Goal: Task Accomplishment & Management: Use online tool/utility

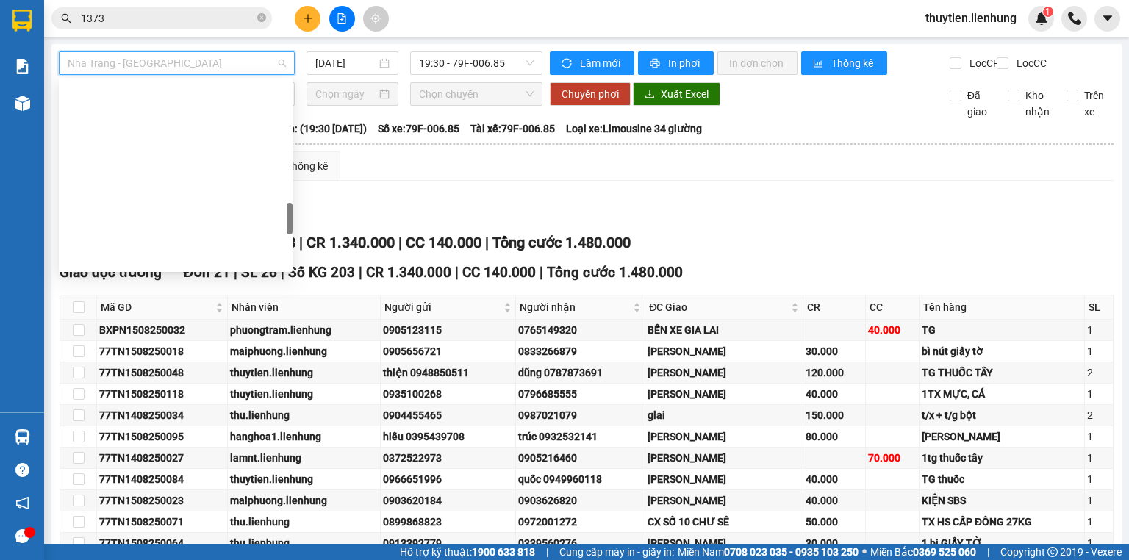
scroll to position [794, 0]
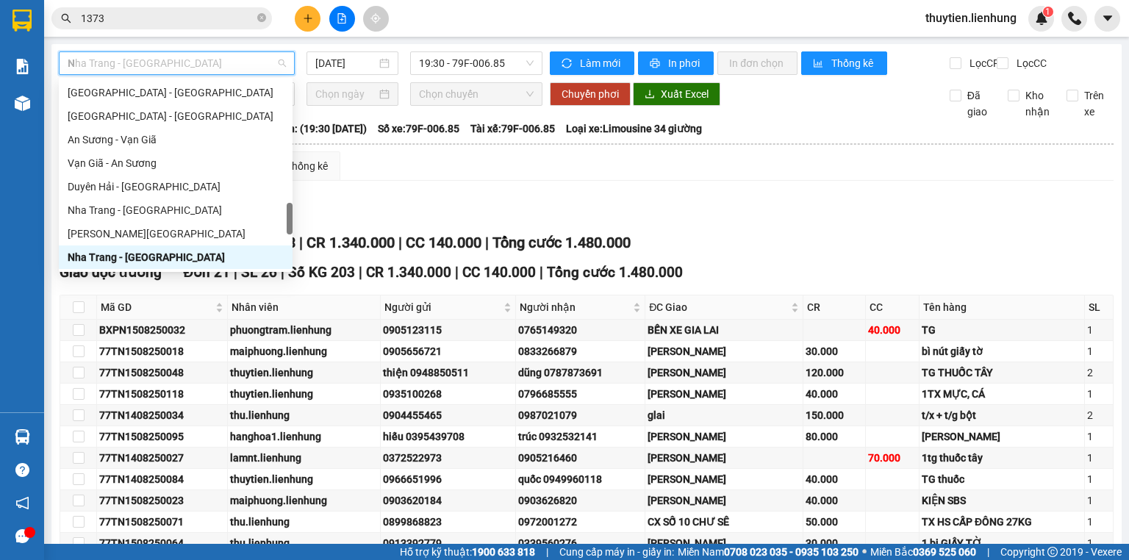
type input "NI"
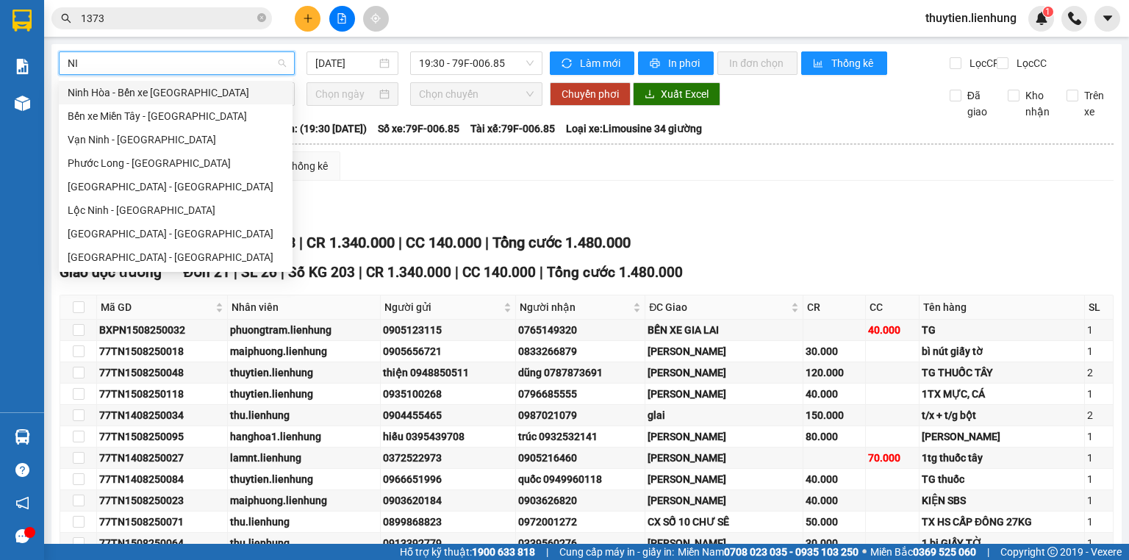
click at [201, 94] on div "Ninh Hòa - Bến xe [GEOGRAPHIC_DATA]" at bounding box center [176, 93] width 216 height 16
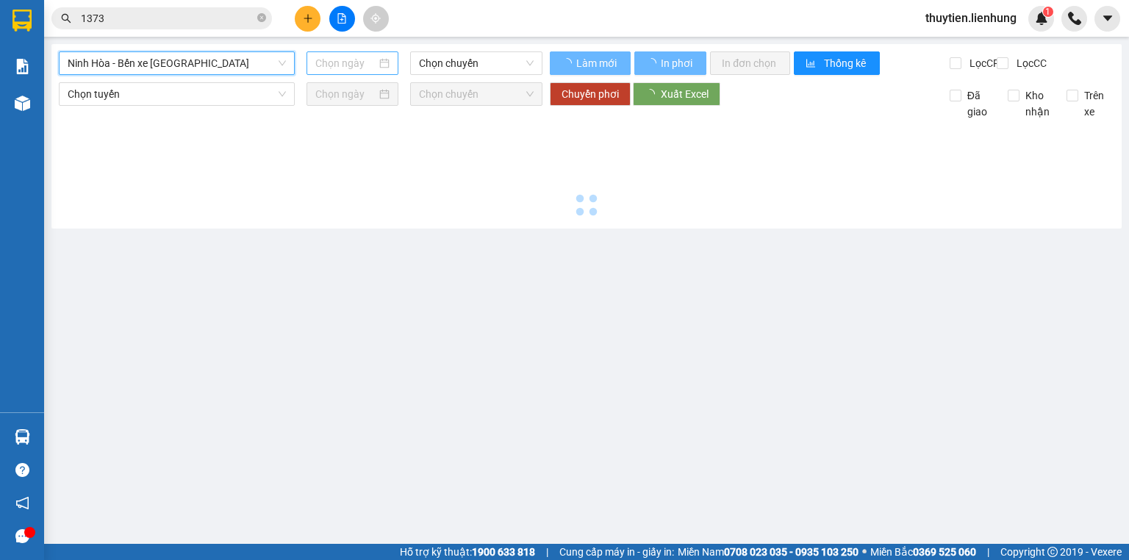
type input "[DATE]"
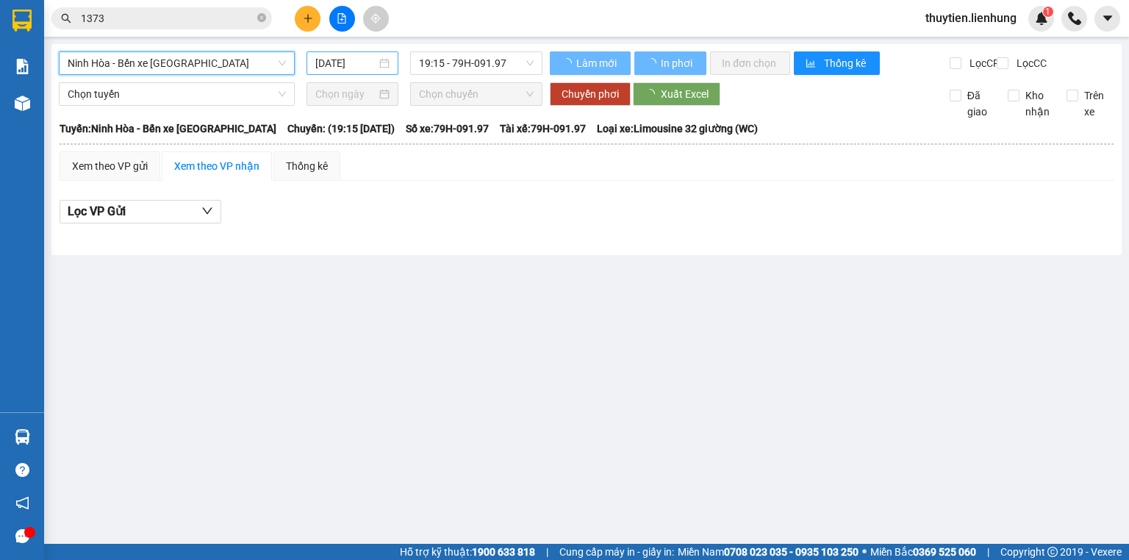
click at [360, 65] on input "[DATE]" at bounding box center [345, 63] width 60 height 16
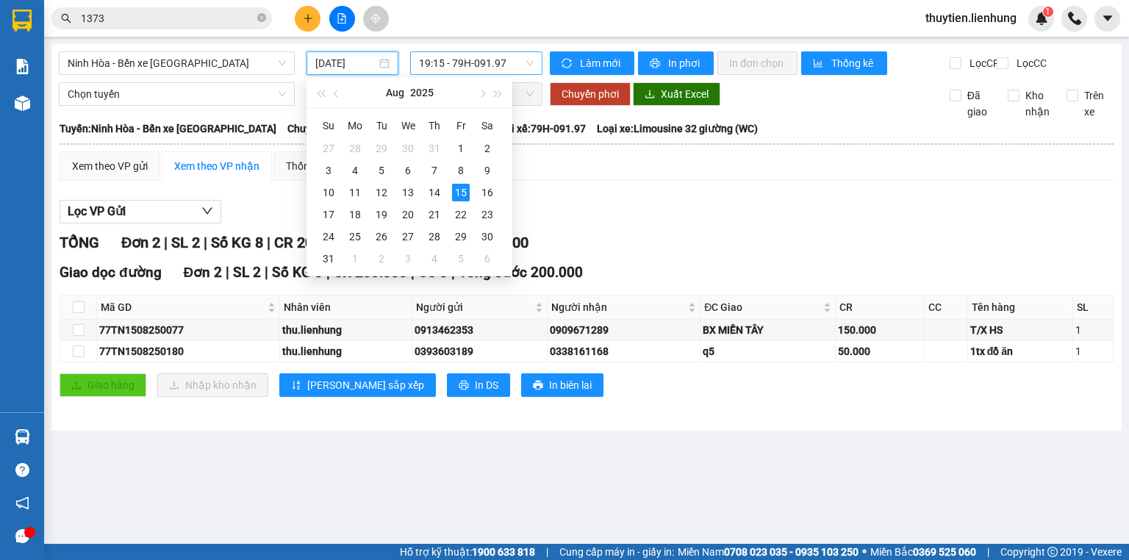
click at [454, 62] on span "19:15 - 79H-091.97" at bounding box center [476, 63] width 115 height 22
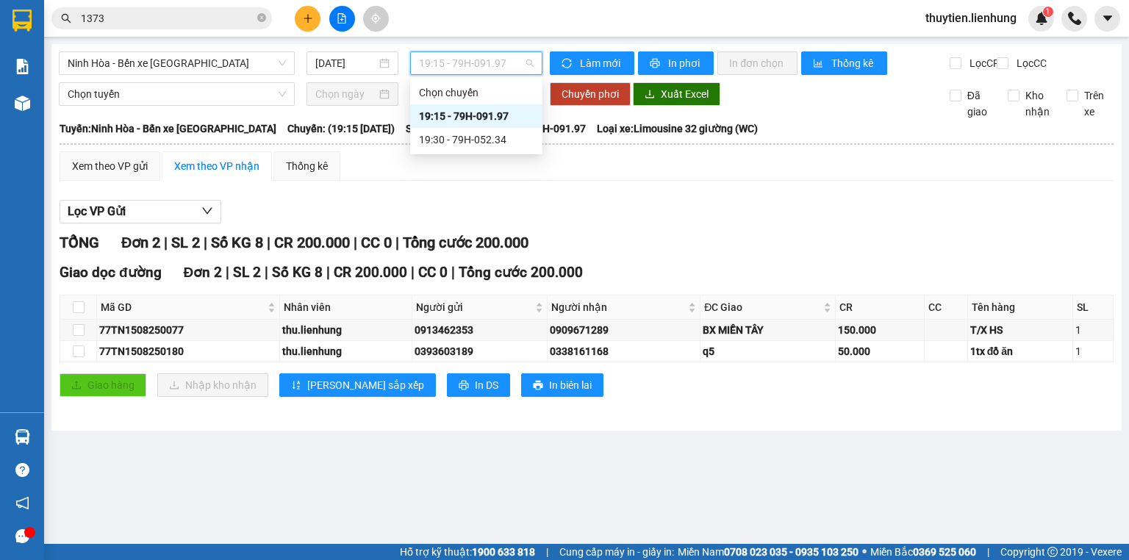
click at [443, 113] on div "19:15 - 79H-091.97" at bounding box center [476, 116] width 115 height 16
click at [203, 105] on span "Chọn tuyến" at bounding box center [177, 94] width 218 height 22
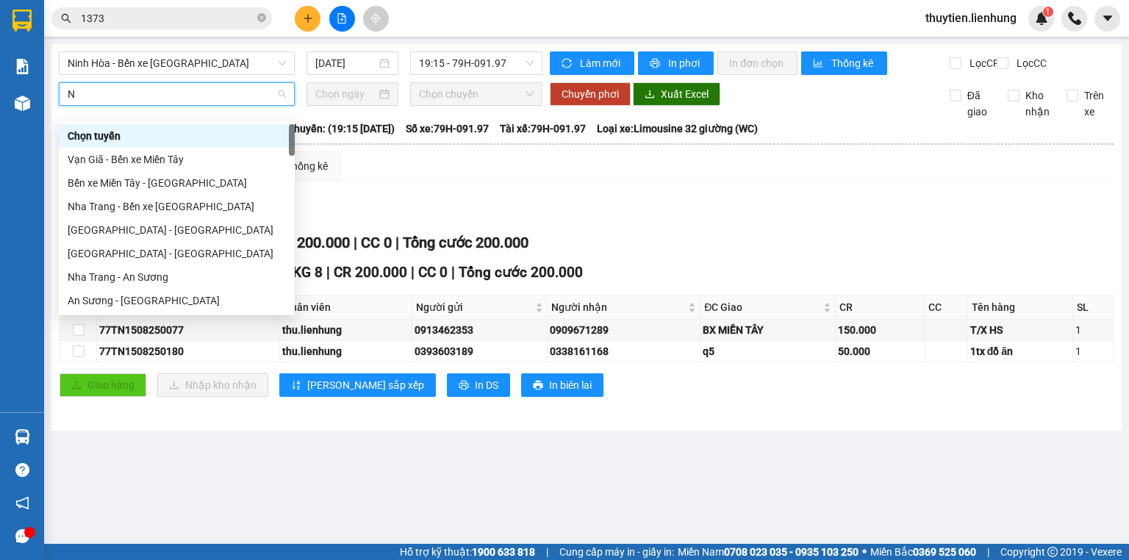
type input "NI"
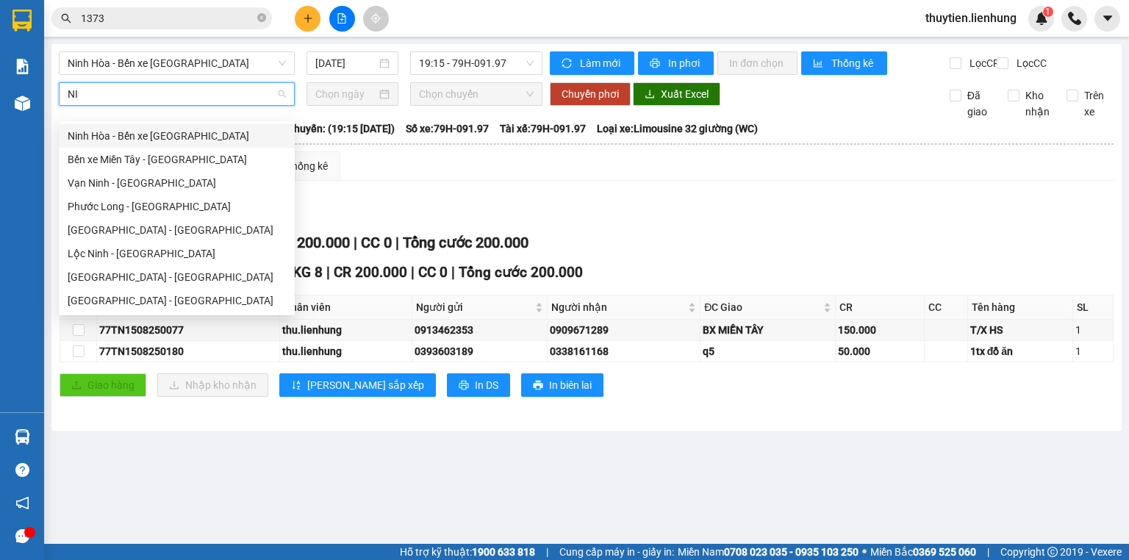
click at [198, 143] on div "Ninh Hòa - Bến xe [GEOGRAPHIC_DATA]" at bounding box center [177, 136] width 218 height 16
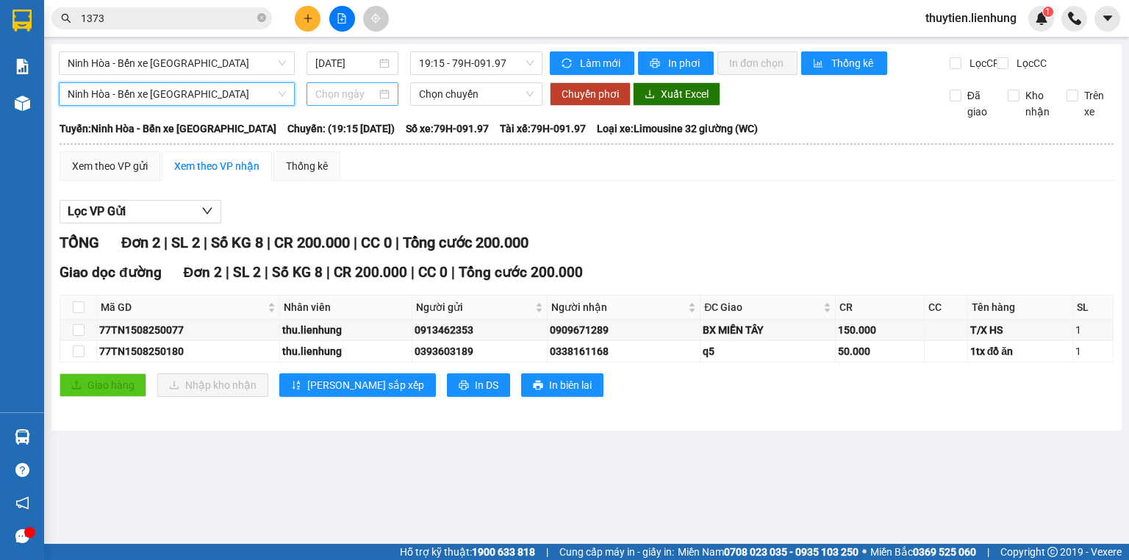
click at [318, 102] on input at bounding box center [345, 94] width 60 height 16
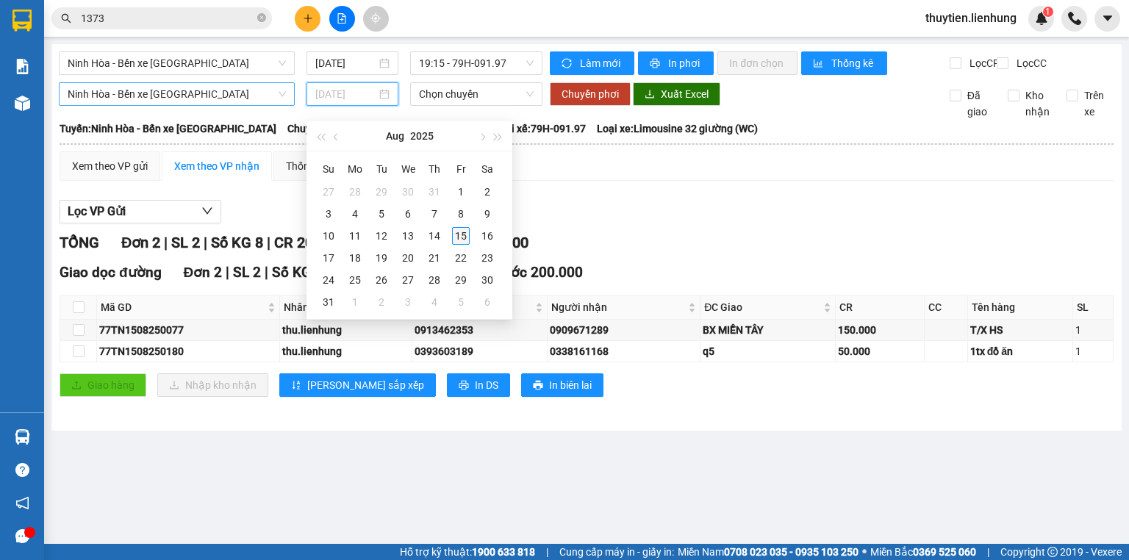
type input "[DATE]"
click at [460, 238] on div "15" at bounding box center [461, 236] width 18 height 18
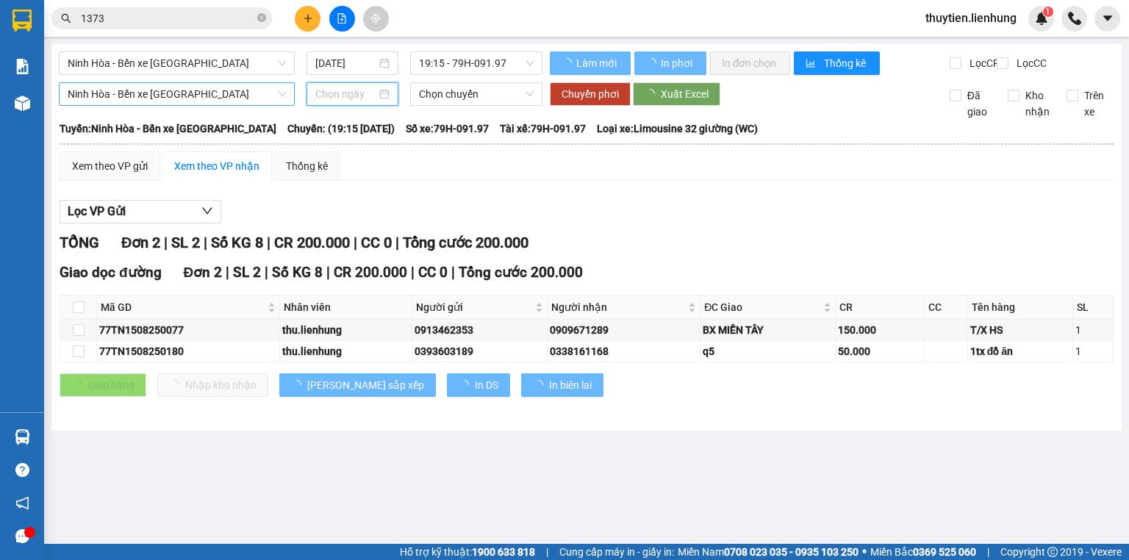
type input "[DATE]"
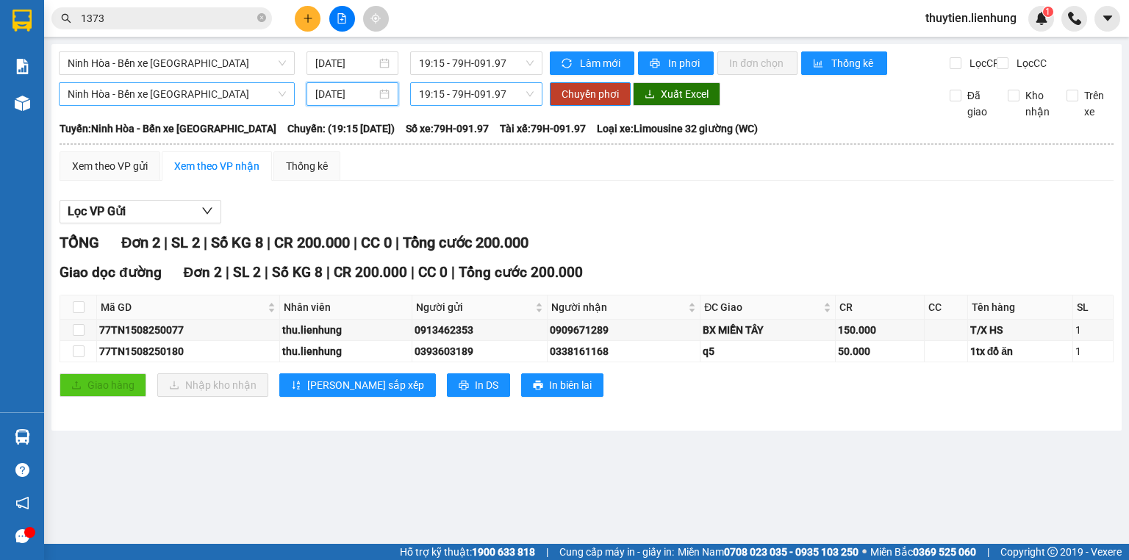
click at [444, 105] on span "19:15 - 79H-091.97" at bounding box center [476, 94] width 115 height 22
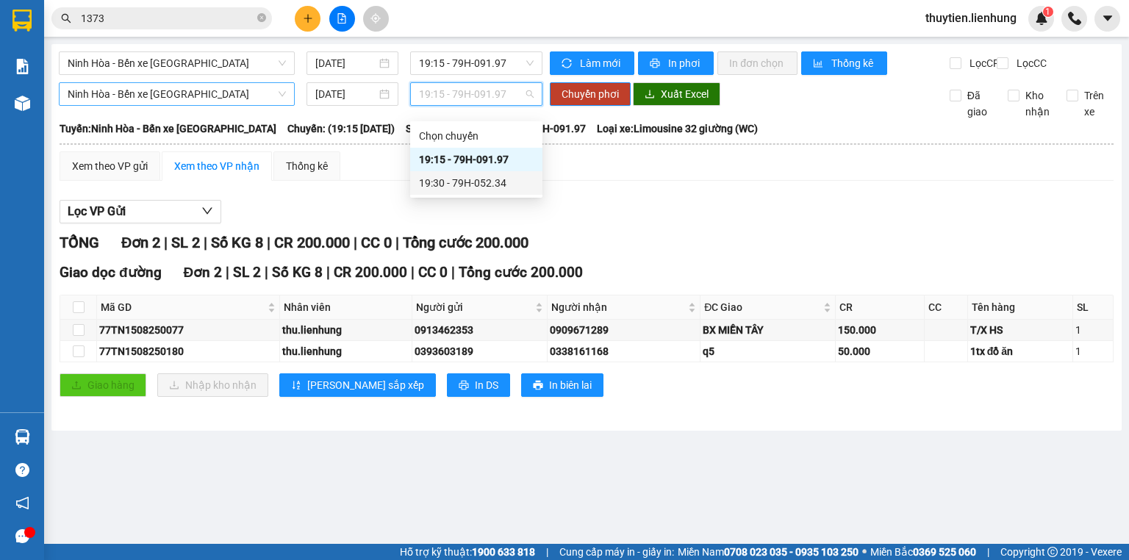
click at [446, 179] on div "19:30 - 79H-052.34" at bounding box center [476, 183] width 115 height 16
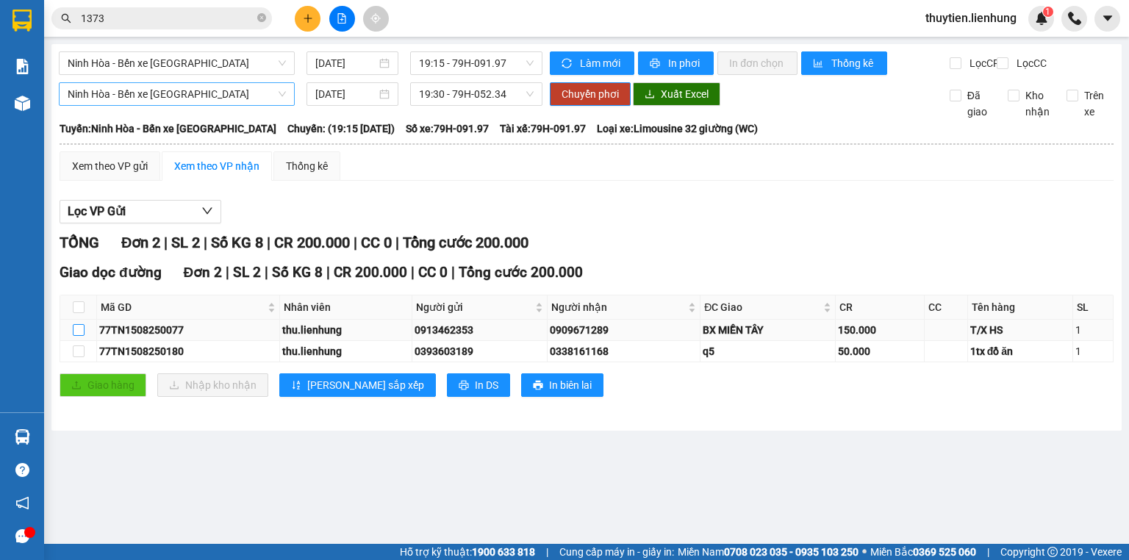
click at [74, 336] on input "checkbox" at bounding box center [79, 330] width 12 height 12
checkbox input "true"
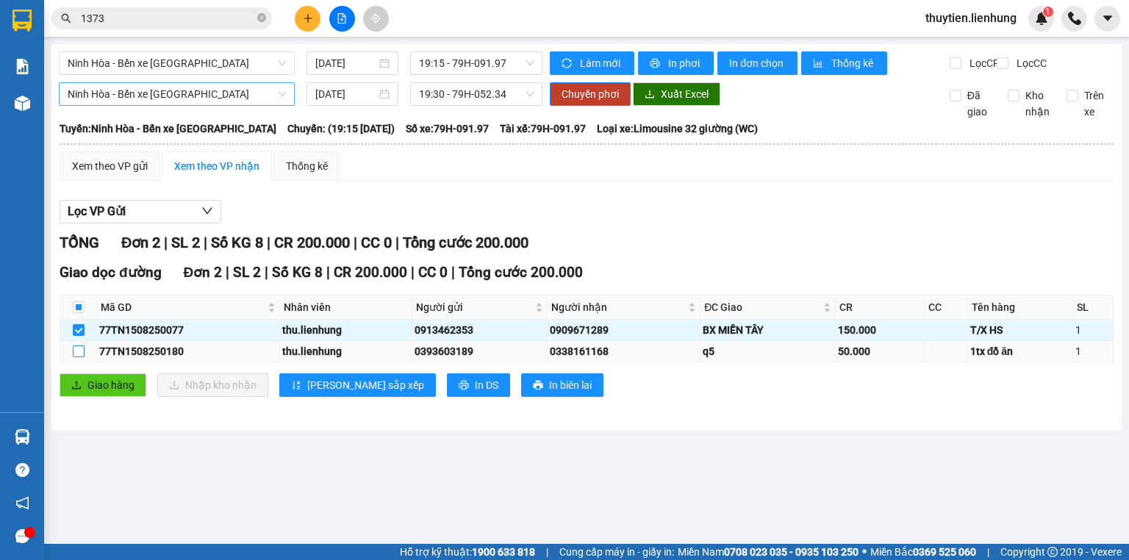
click at [78, 357] on input "checkbox" at bounding box center [79, 352] width 12 height 12
checkbox input "true"
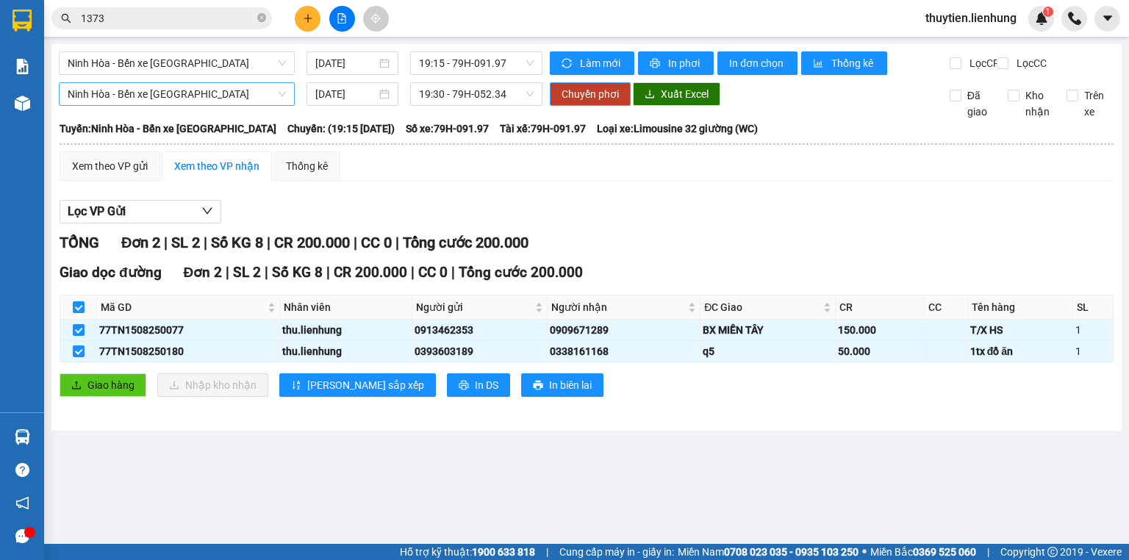
click at [585, 102] on span "Chuyển phơi" at bounding box center [590, 94] width 57 height 16
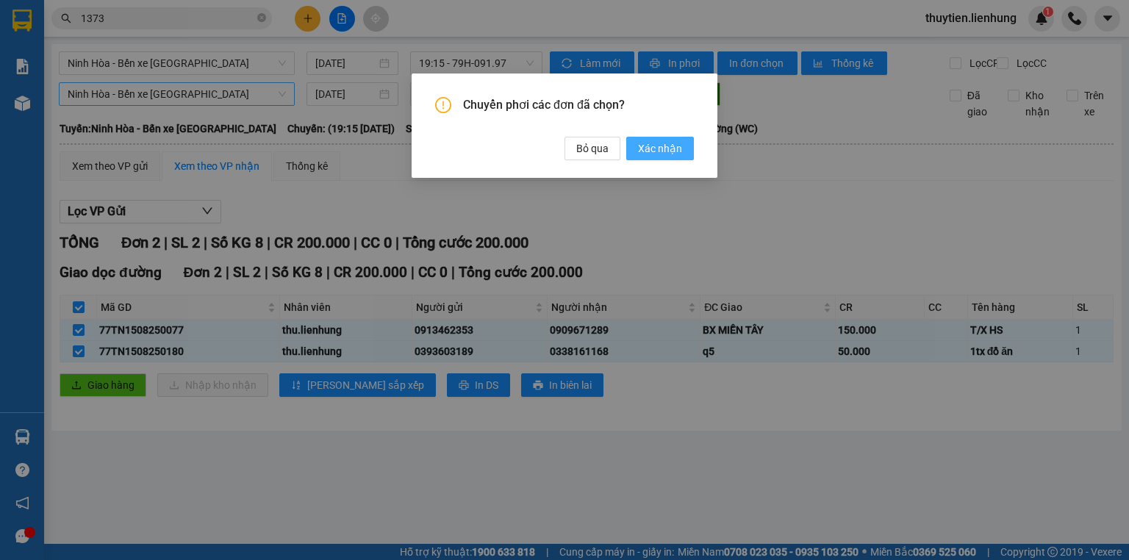
click at [666, 147] on span "Xác nhận" at bounding box center [660, 148] width 44 height 16
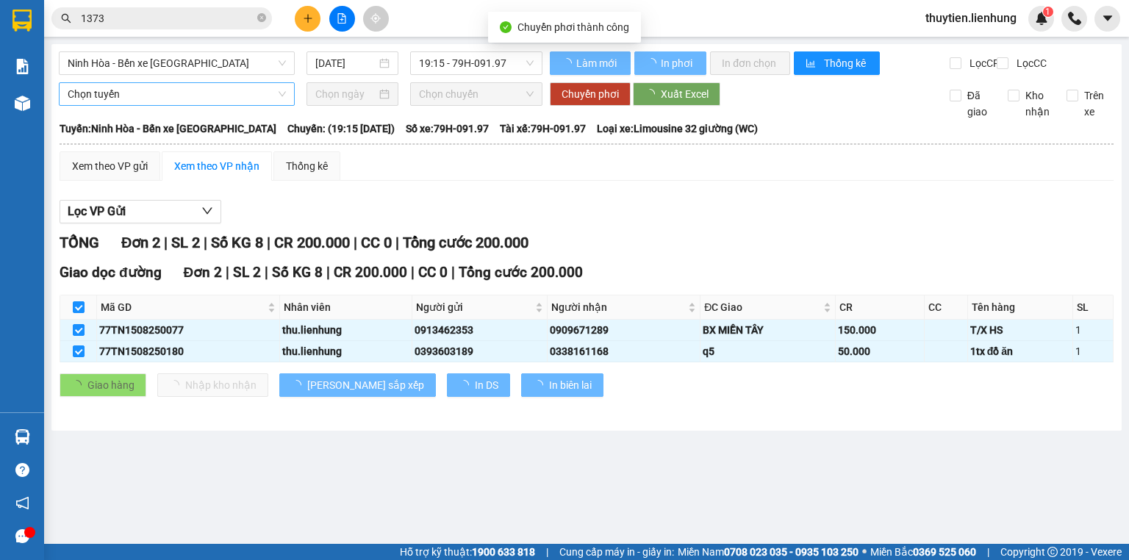
checkbox input "false"
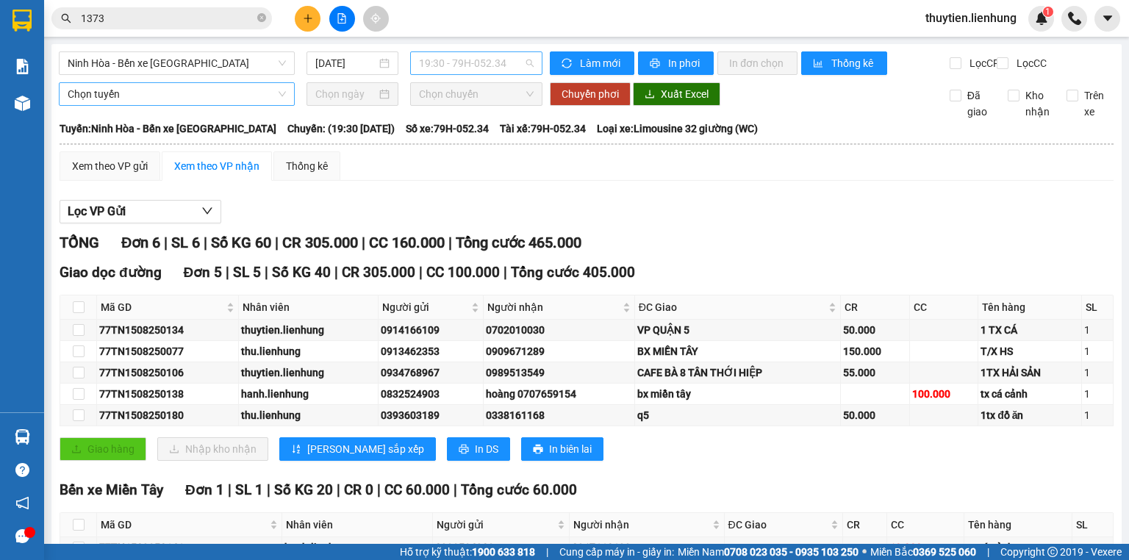
click at [438, 52] on span "19:30 - 79H-052.34" at bounding box center [476, 63] width 115 height 22
click at [441, 136] on div "19:30 - 79H-052.34" at bounding box center [473, 140] width 115 height 16
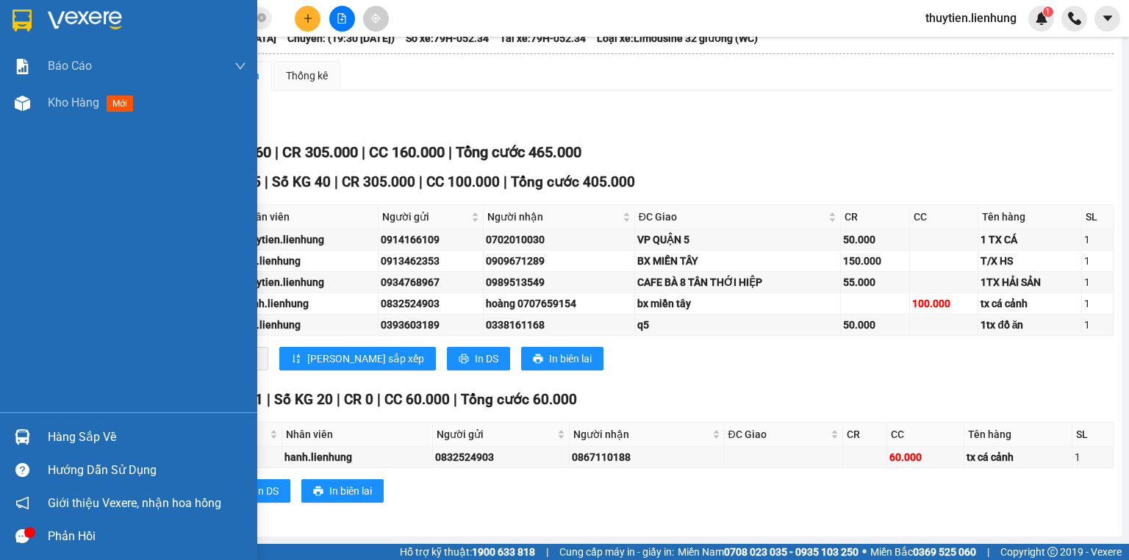
click at [39, 30] on div at bounding box center [128, 24] width 257 height 48
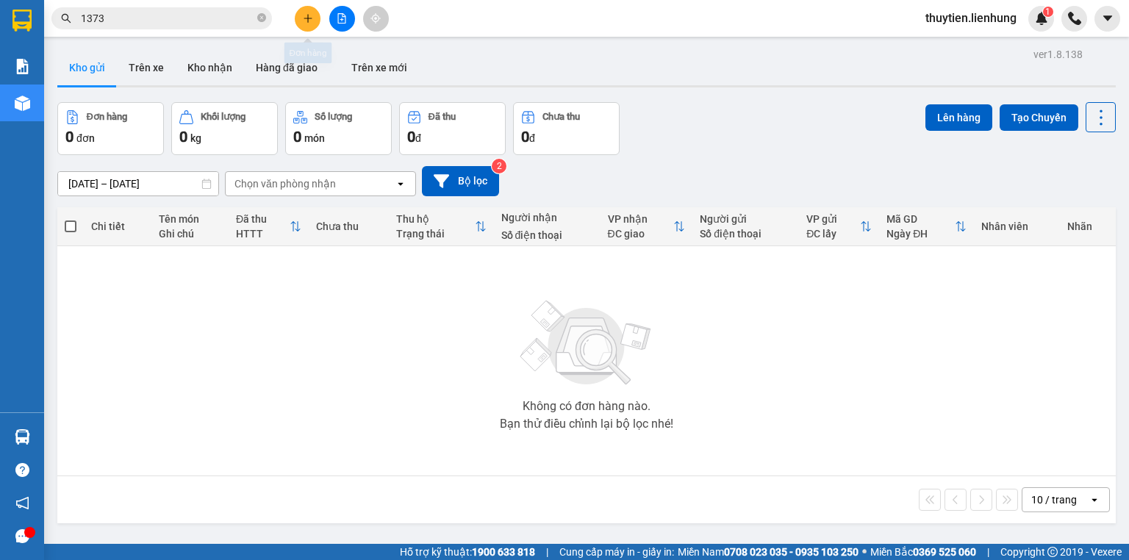
click at [340, 14] on icon "file-add" at bounding box center [342, 18] width 10 height 10
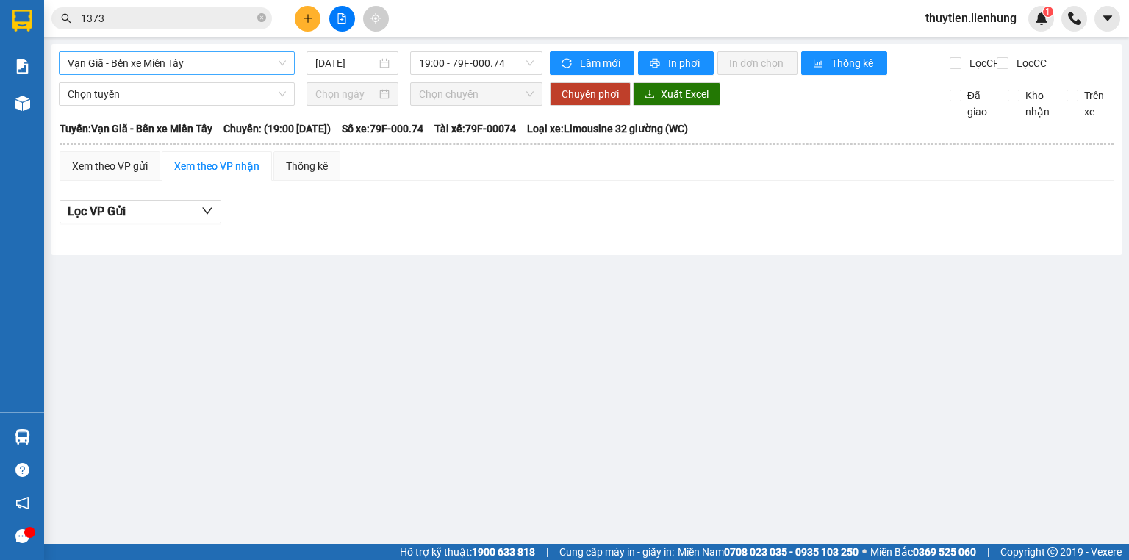
click at [210, 60] on span "Vạn Giã - Bến xe Miền Tây" at bounding box center [177, 63] width 218 height 22
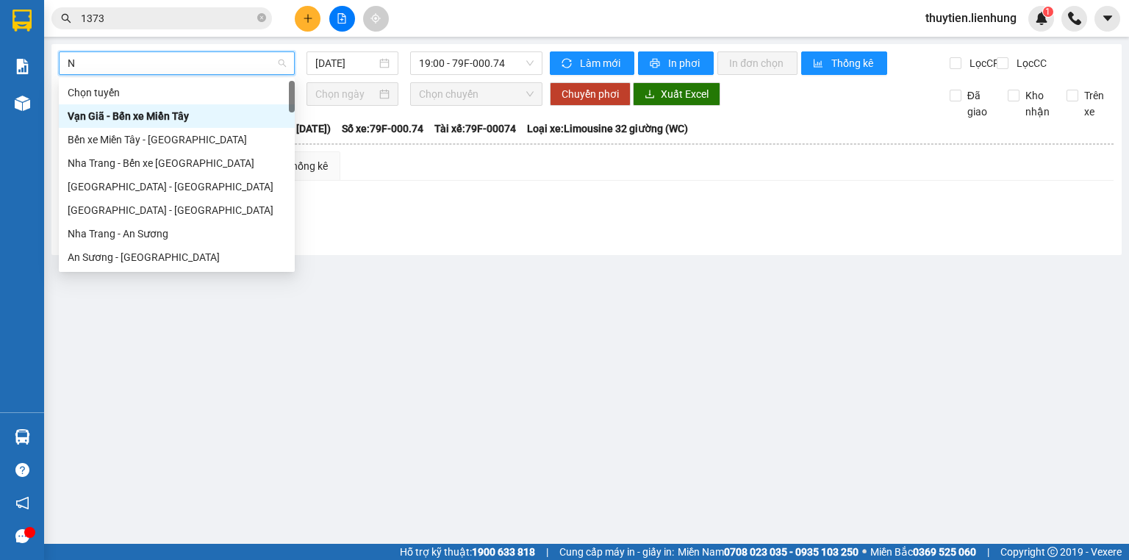
type input "NI"
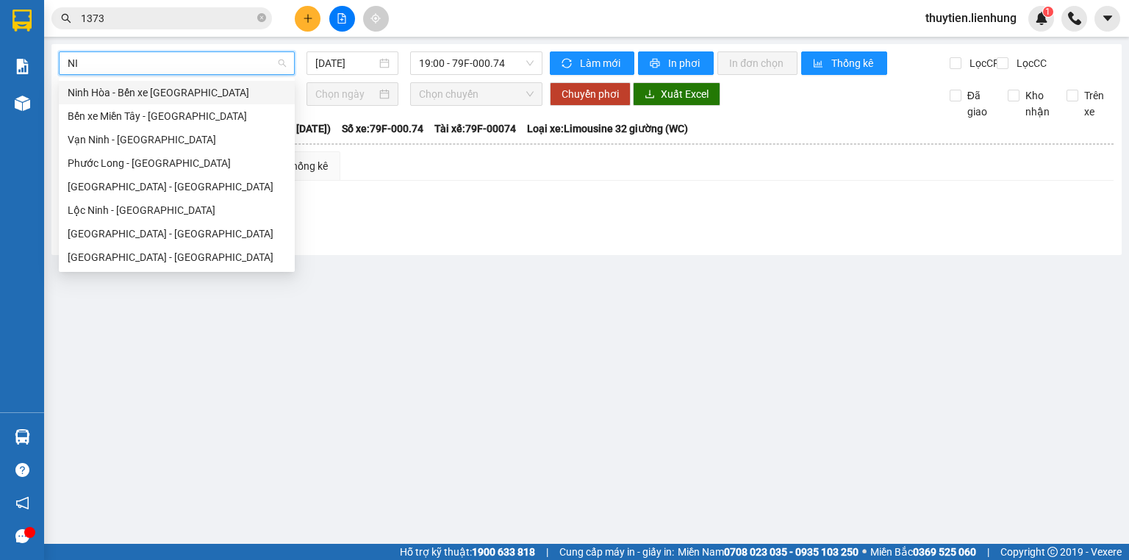
click at [199, 90] on div "Ninh Hòa - Bến xe [GEOGRAPHIC_DATA]" at bounding box center [177, 93] width 218 height 16
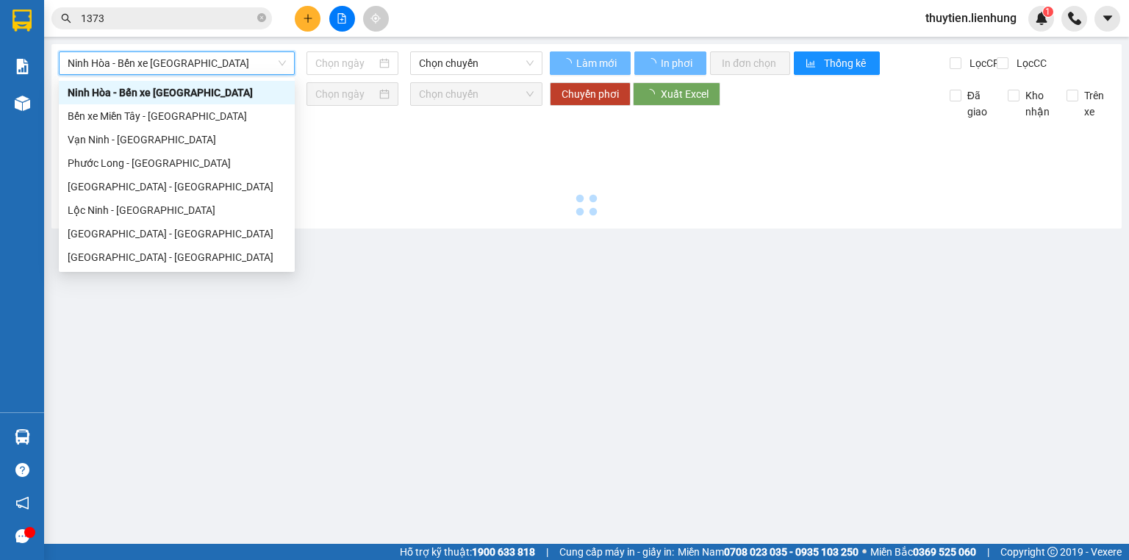
type input "[DATE]"
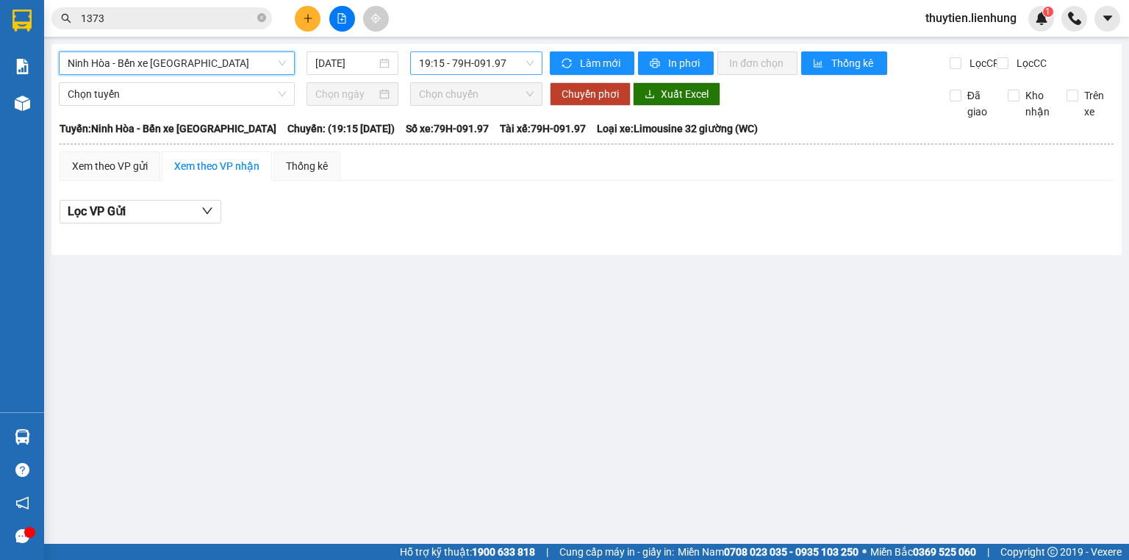
click at [462, 61] on span "19:15 - 79H-091.97" at bounding box center [476, 63] width 115 height 22
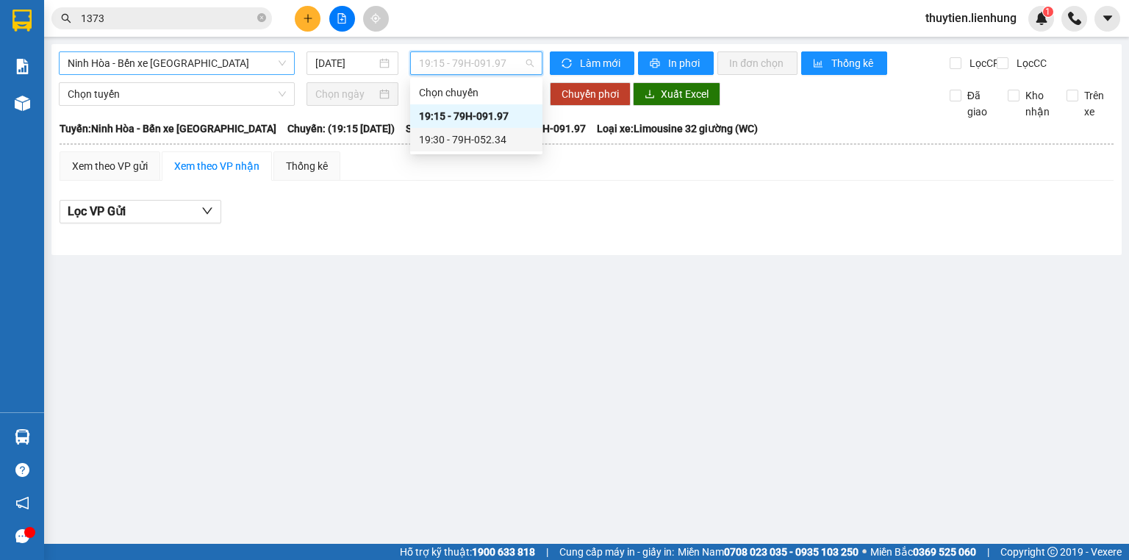
click at [444, 132] on div "19:30 - 79H-052.34" at bounding box center [476, 140] width 115 height 16
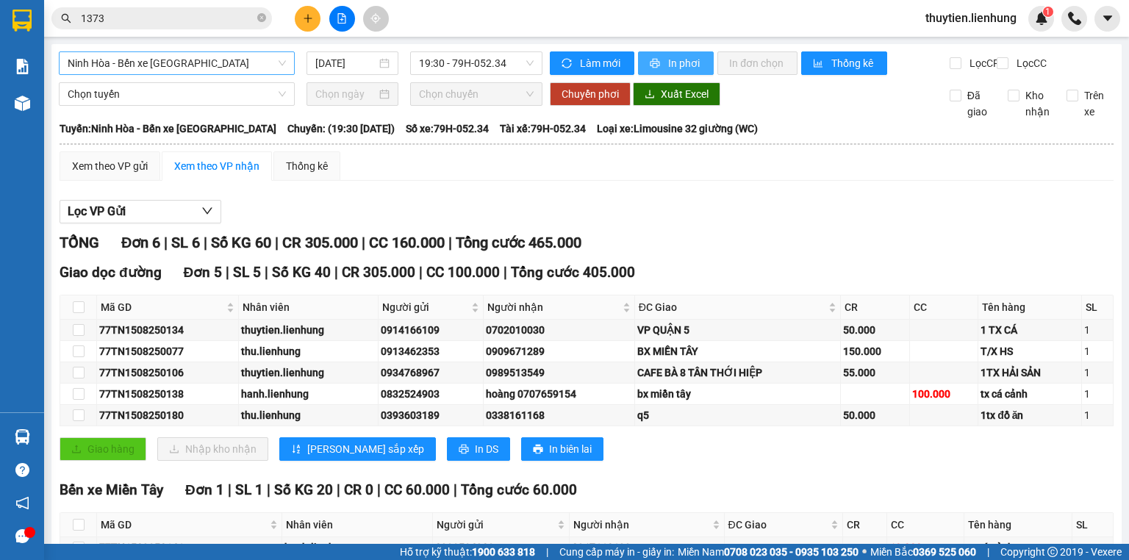
click at [668, 59] on span "In phơi" at bounding box center [685, 63] width 34 height 16
click at [391, 181] on div "Xem theo VP gửi Xem theo VP nhận Thống kê" at bounding box center [587, 165] width 1054 height 29
click at [28, 67] on img at bounding box center [22, 66] width 15 height 15
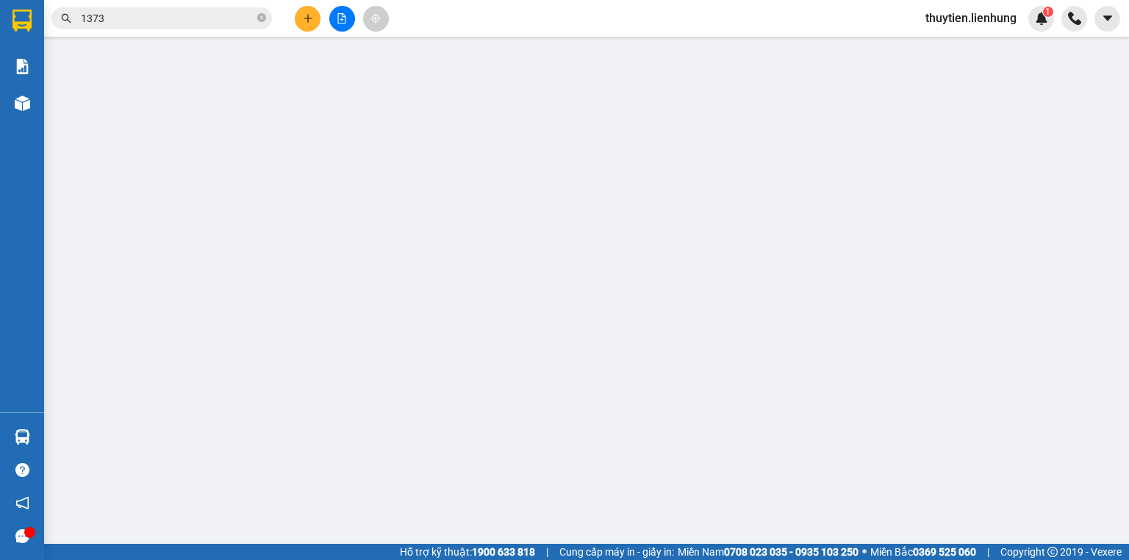
click at [342, 15] on icon "file-add" at bounding box center [342, 18] width 8 height 10
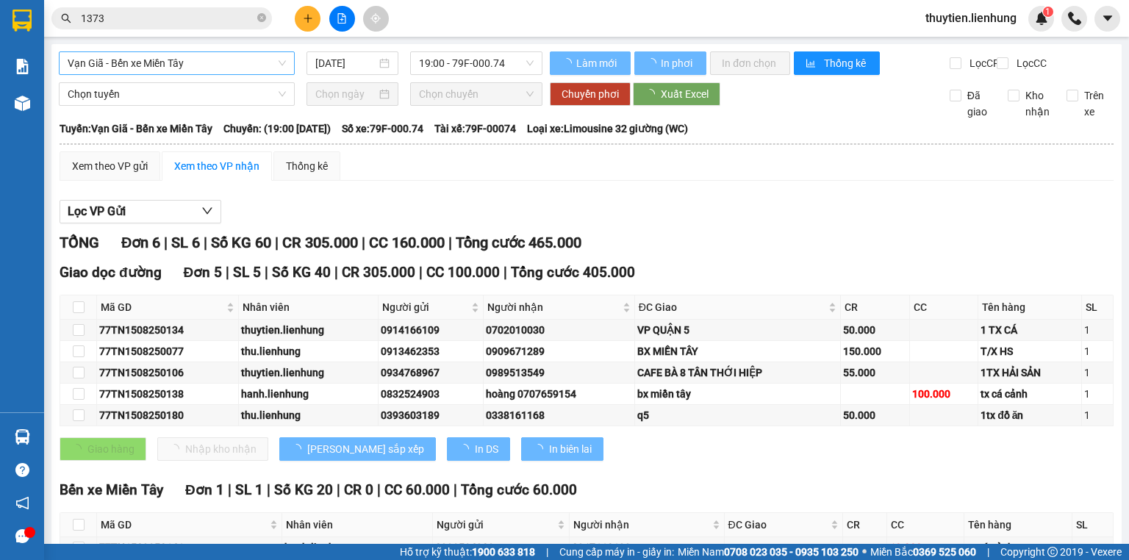
click at [201, 65] on span "Vạn Giã - Bến xe Miền Tây" at bounding box center [177, 63] width 218 height 22
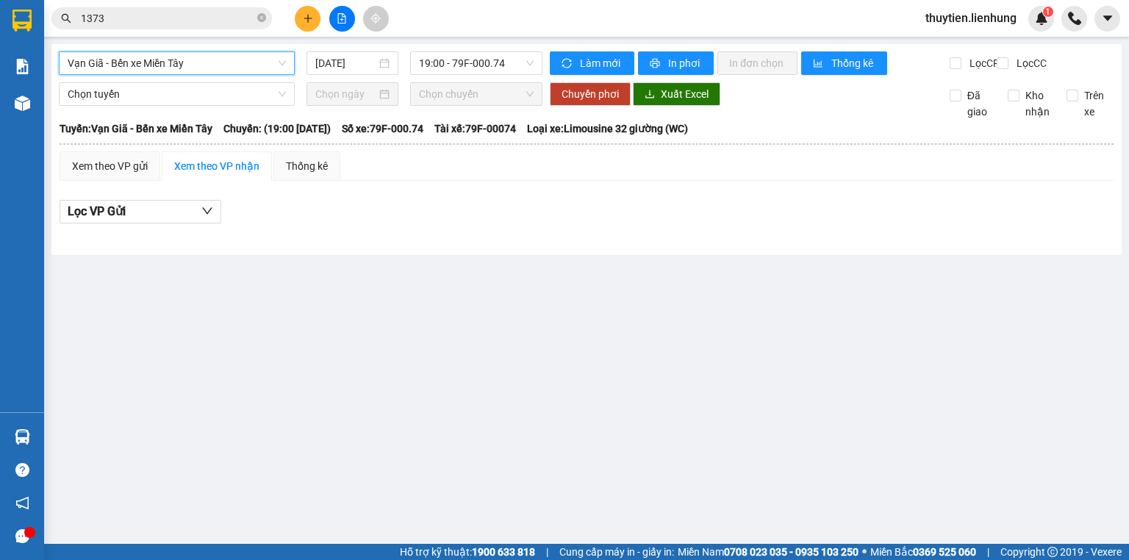
click at [201, 65] on span "Vạn Giã - Bến xe Miền Tây" at bounding box center [177, 63] width 218 height 22
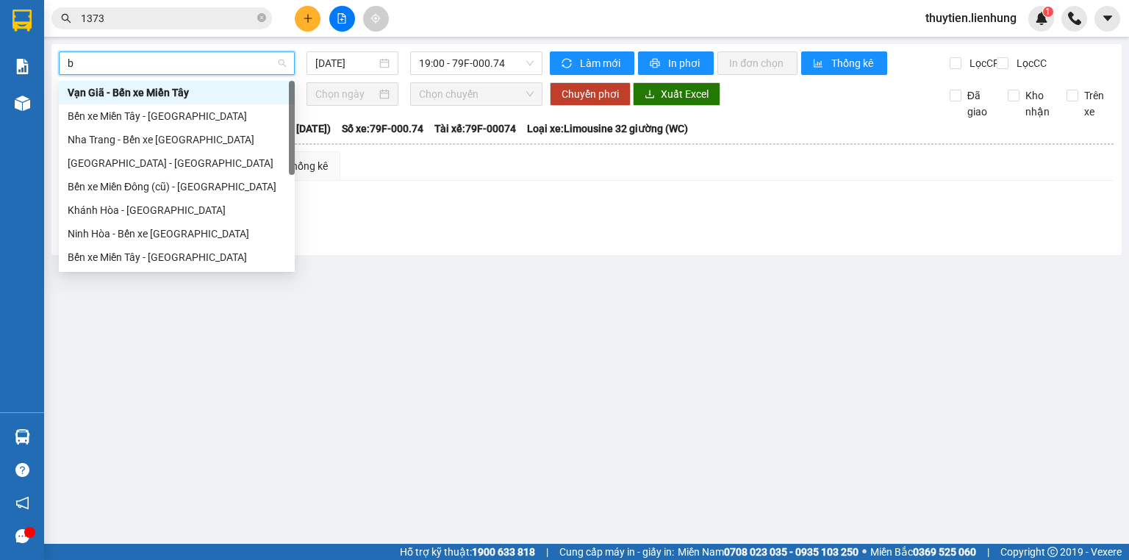
type input "bi"
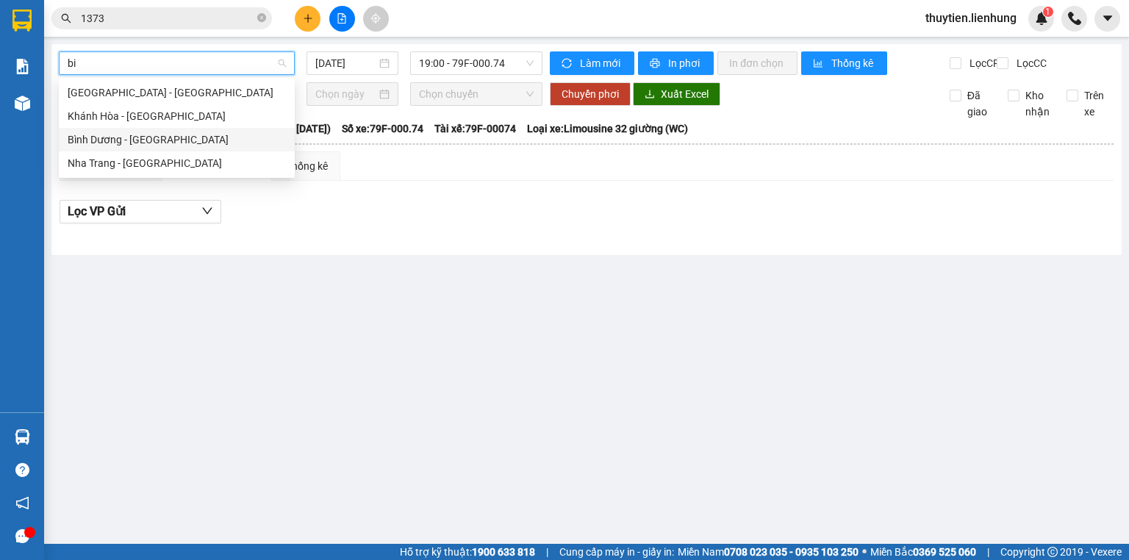
click at [176, 132] on div "Bình Dương - [GEOGRAPHIC_DATA]" at bounding box center [177, 140] width 218 height 16
type input "[DATE]"
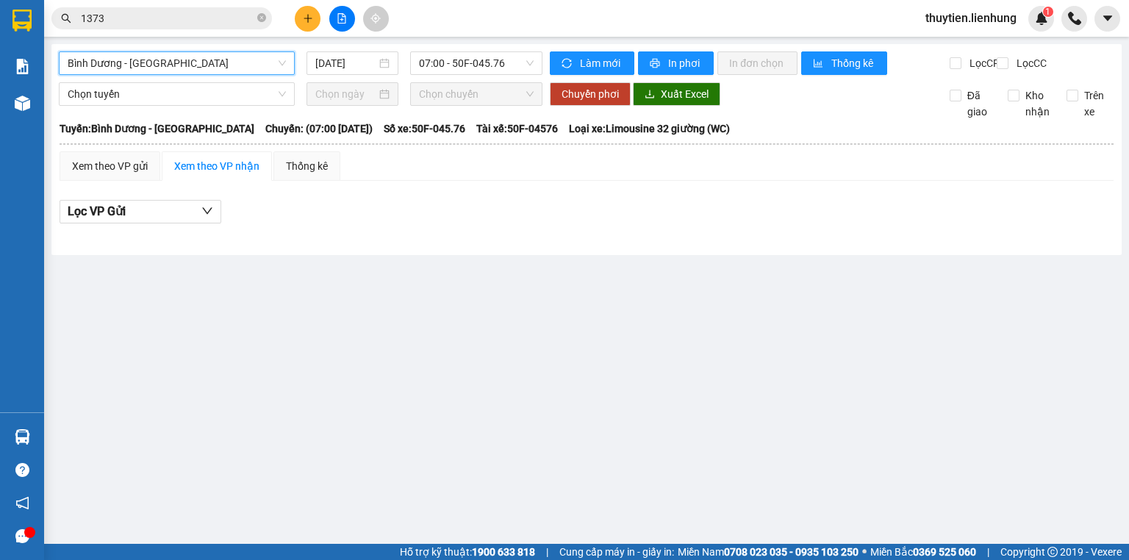
click at [192, 59] on span "Bình Dương - [GEOGRAPHIC_DATA]" at bounding box center [177, 63] width 218 height 22
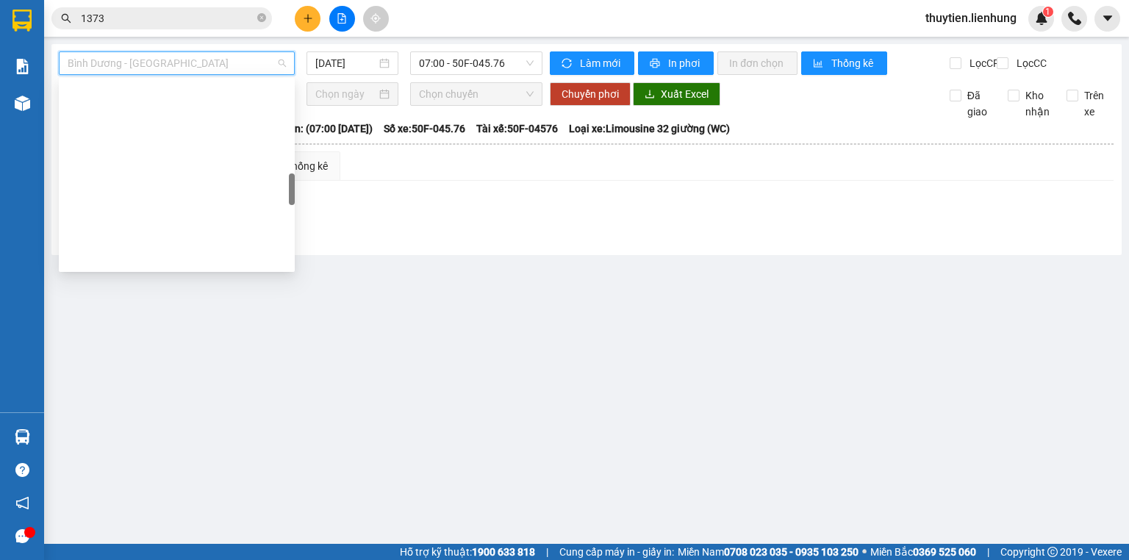
click at [192, 59] on span "Bình Dương - [GEOGRAPHIC_DATA]" at bounding box center [177, 63] width 218 height 22
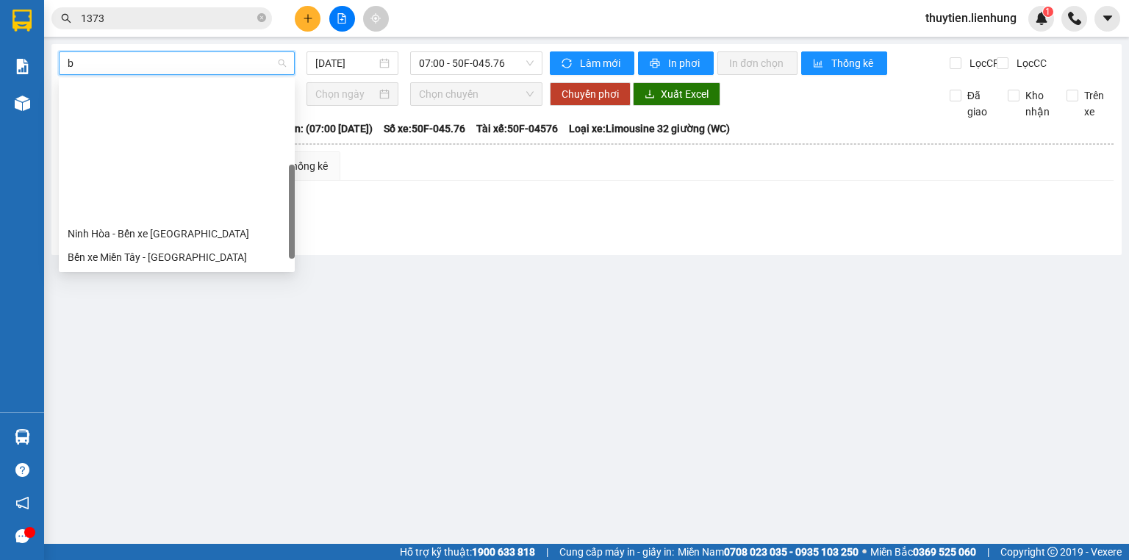
type input "bi"
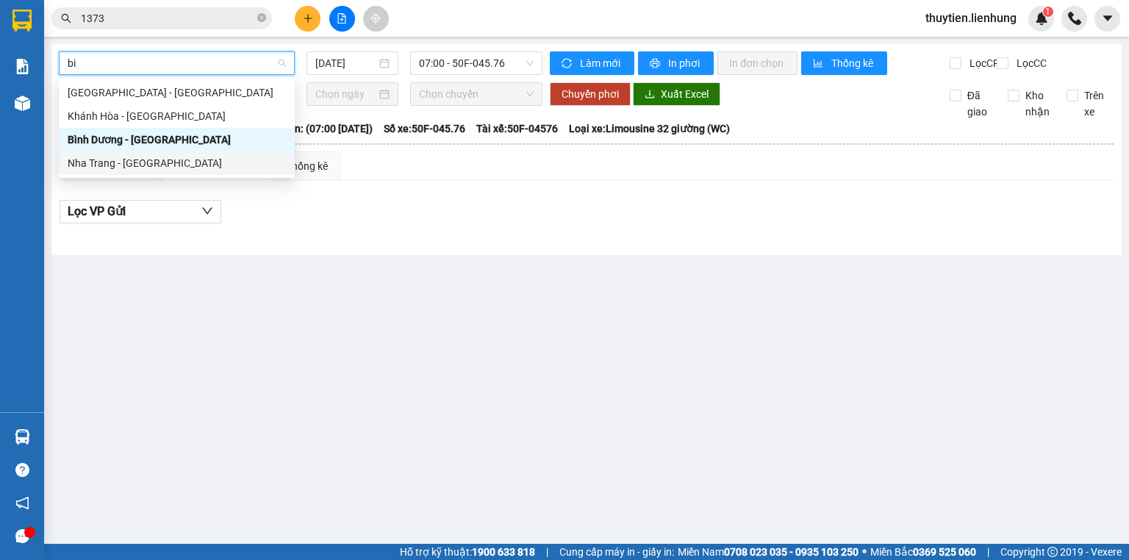
click at [168, 162] on div "Nha Trang - [GEOGRAPHIC_DATA]" at bounding box center [177, 163] width 218 height 16
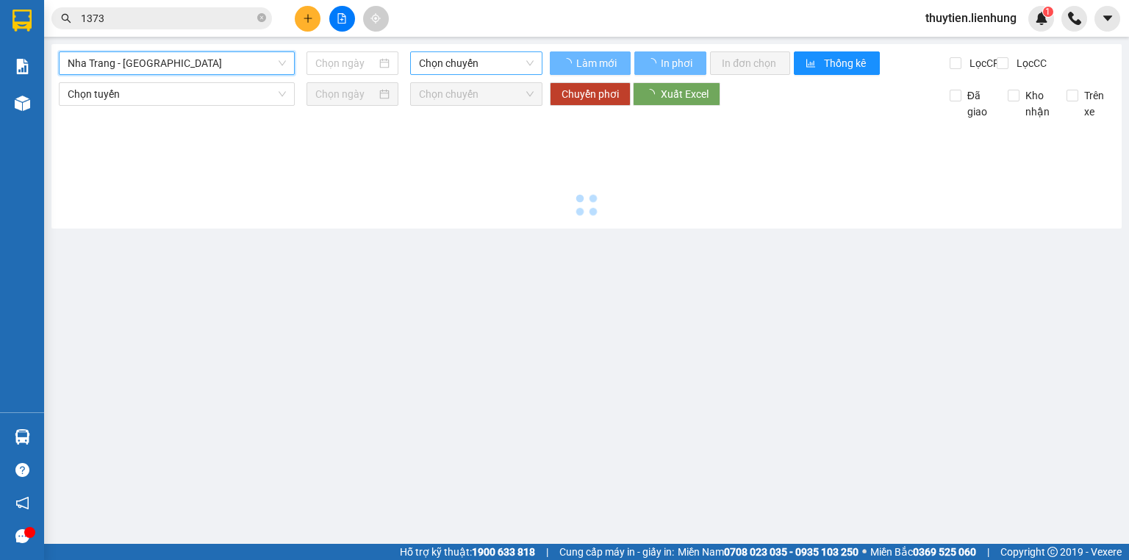
type input "[DATE]"
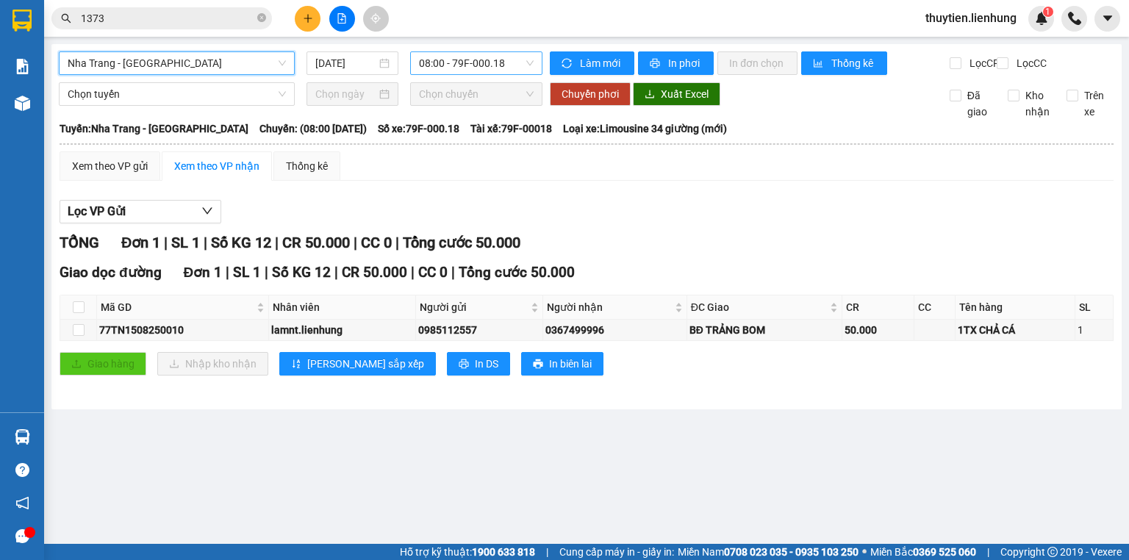
click at [517, 68] on span "08:00 - 79F-000.18" at bounding box center [476, 63] width 115 height 22
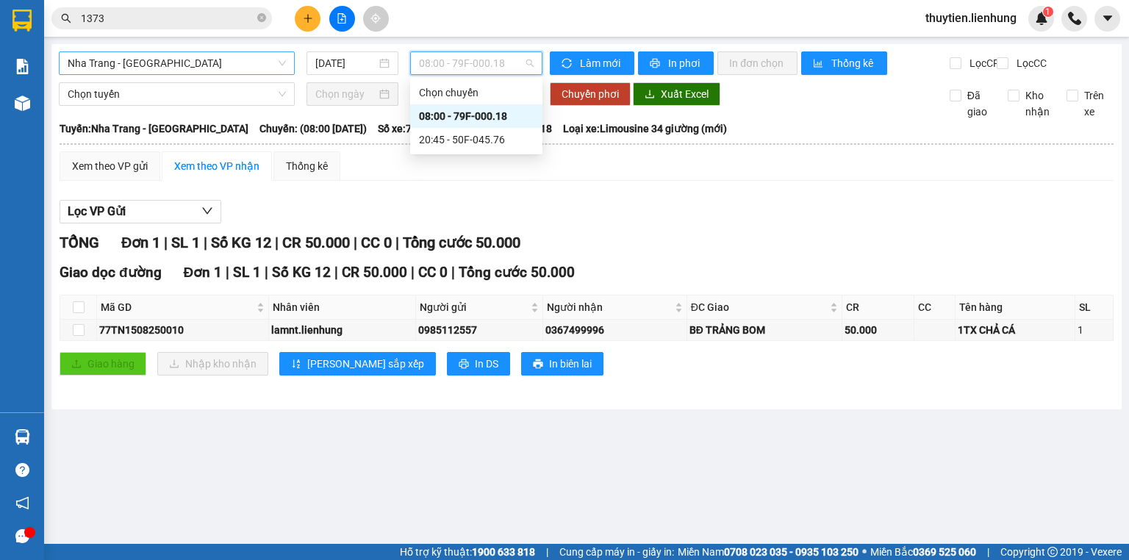
click at [483, 146] on div "20:45 - 50F-045.76" at bounding box center [476, 140] width 115 height 16
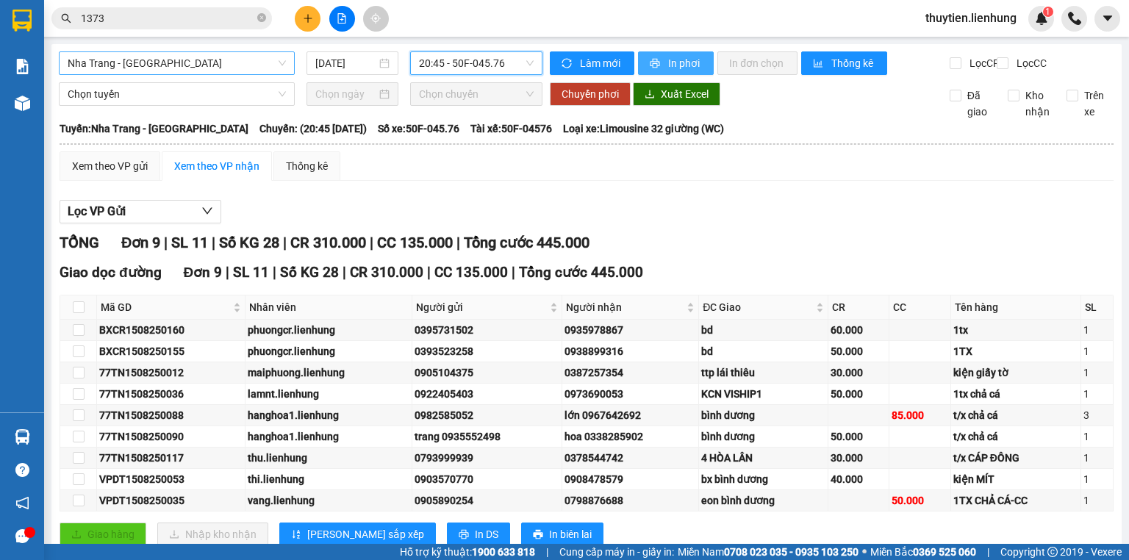
click at [671, 60] on span "In phơi" at bounding box center [685, 63] width 34 height 16
click at [274, 59] on span "Nha Trang - [GEOGRAPHIC_DATA]" at bounding box center [177, 63] width 218 height 22
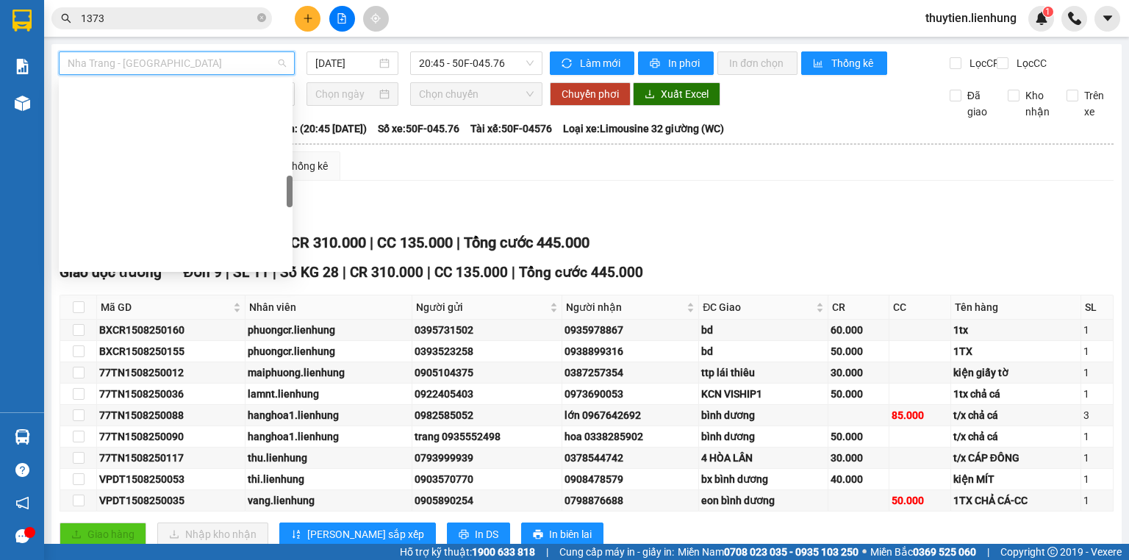
type input "p"
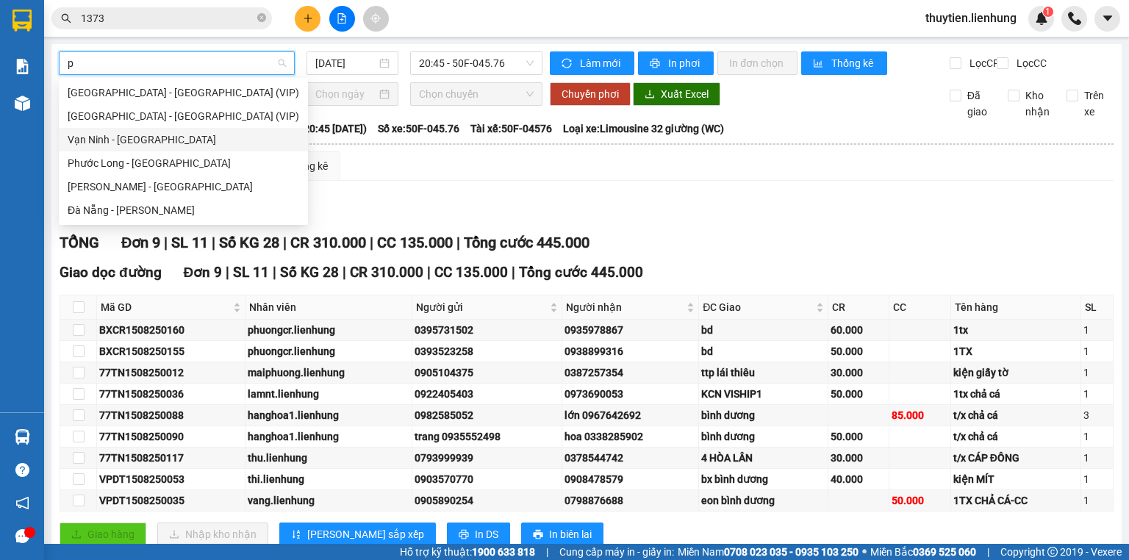
click at [179, 146] on div "Vạn Ninh - [GEOGRAPHIC_DATA]" at bounding box center [184, 140] width 232 height 16
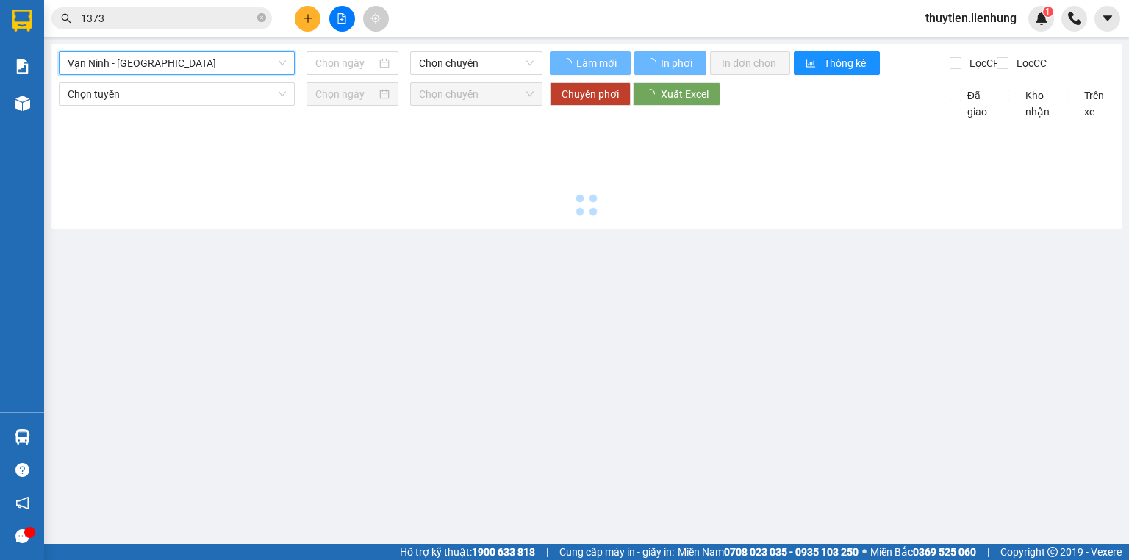
type input "[DATE]"
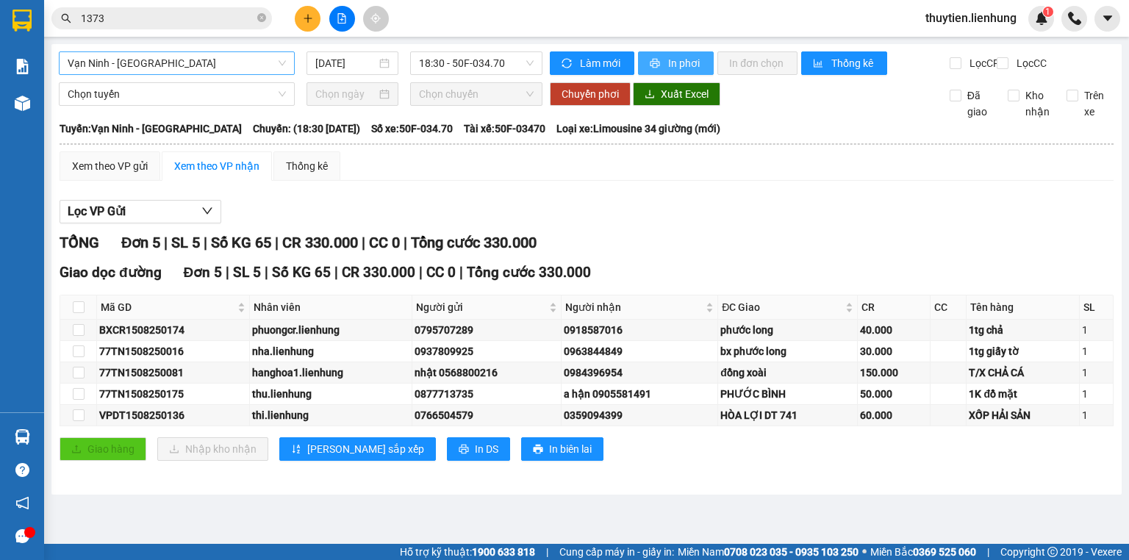
click at [696, 69] on span "In phơi" at bounding box center [685, 63] width 34 height 16
click at [230, 73] on span "Vạn Ninh - [GEOGRAPHIC_DATA]" at bounding box center [177, 63] width 218 height 22
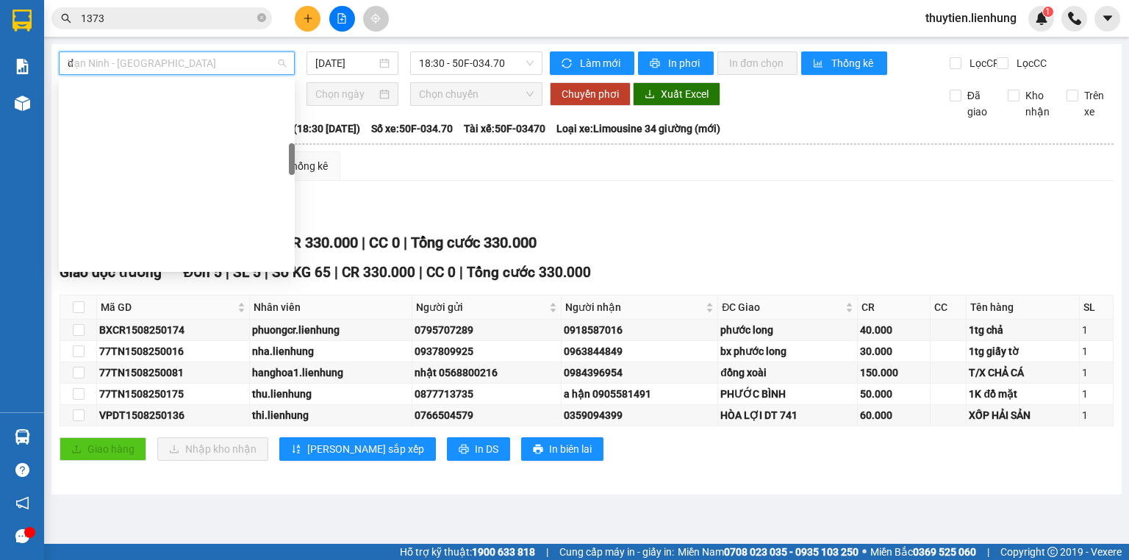
type input "da"
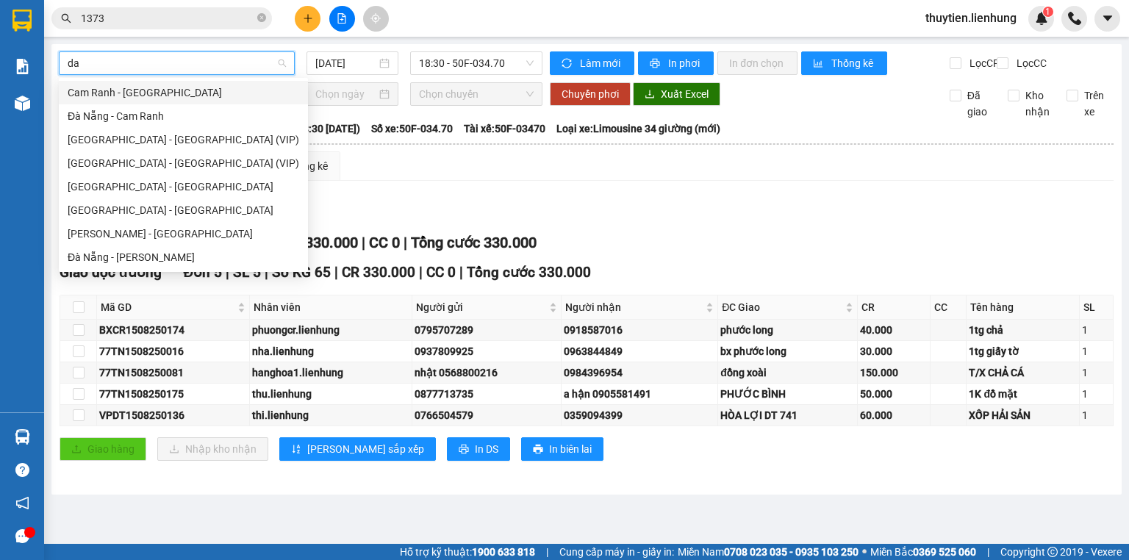
click at [134, 94] on div "Cam Ranh - [GEOGRAPHIC_DATA]" at bounding box center [184, 93] width 232 height 16
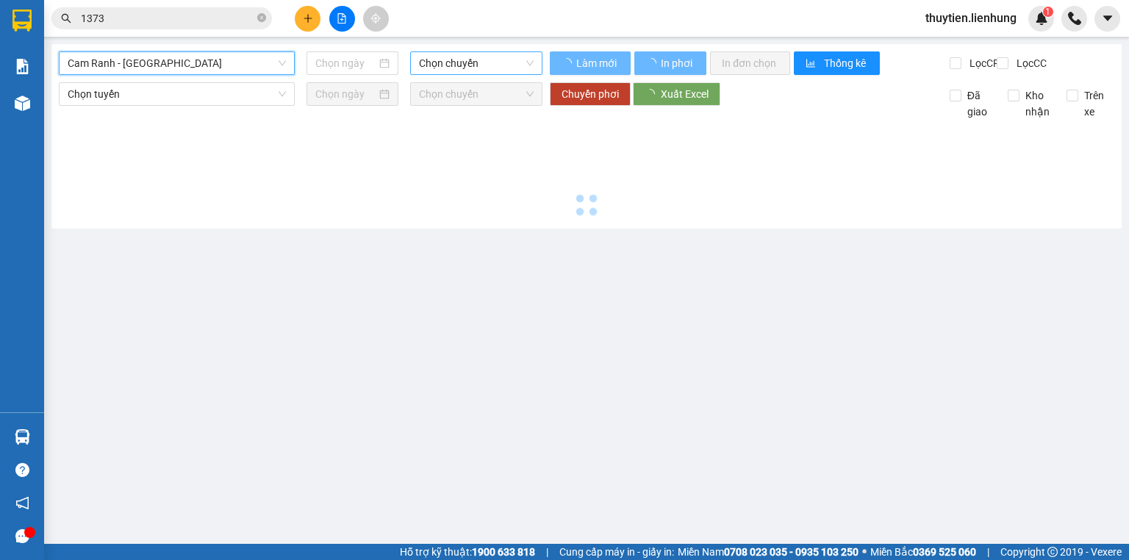
type input "[DATE]"
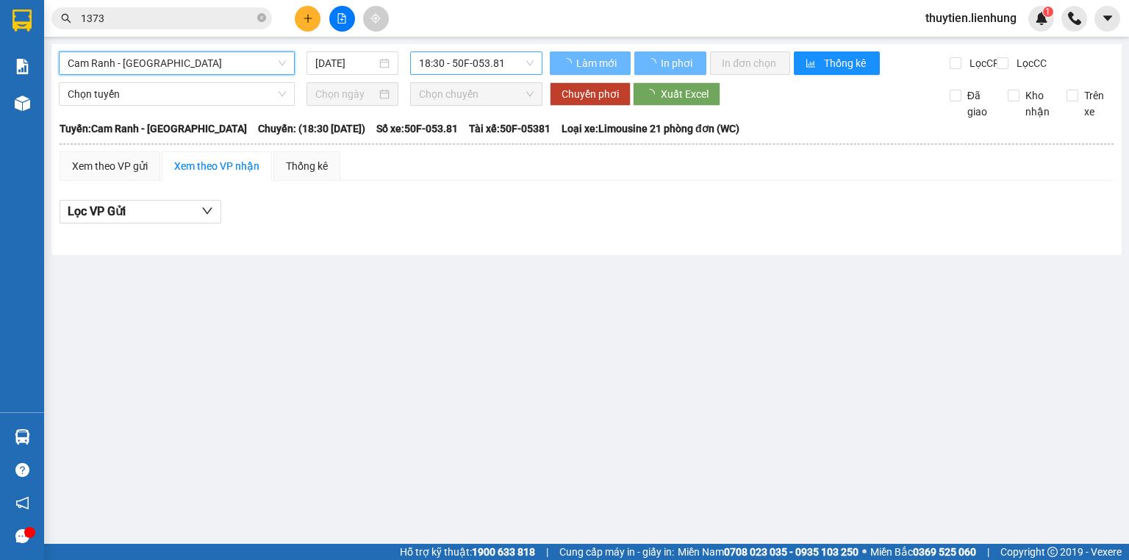
click at [474, 67] on span "18:30 - 50F-053.81" at bounding box center [476, 63] width 115 height 22
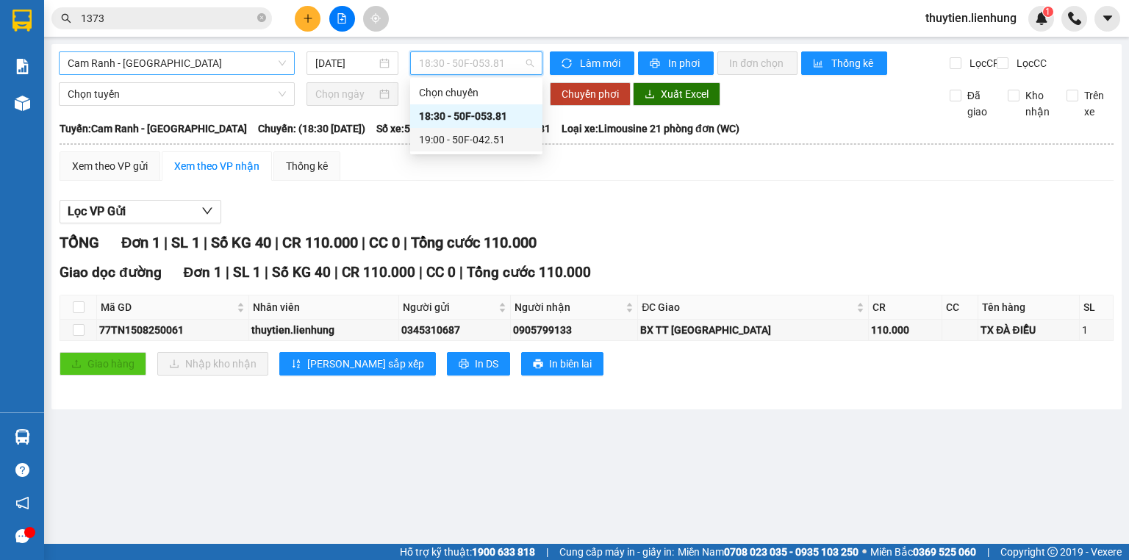
click at [439, 138] on div "19:00 - 50F-042.51" at bounding box center [476, 140] width 115 height 16
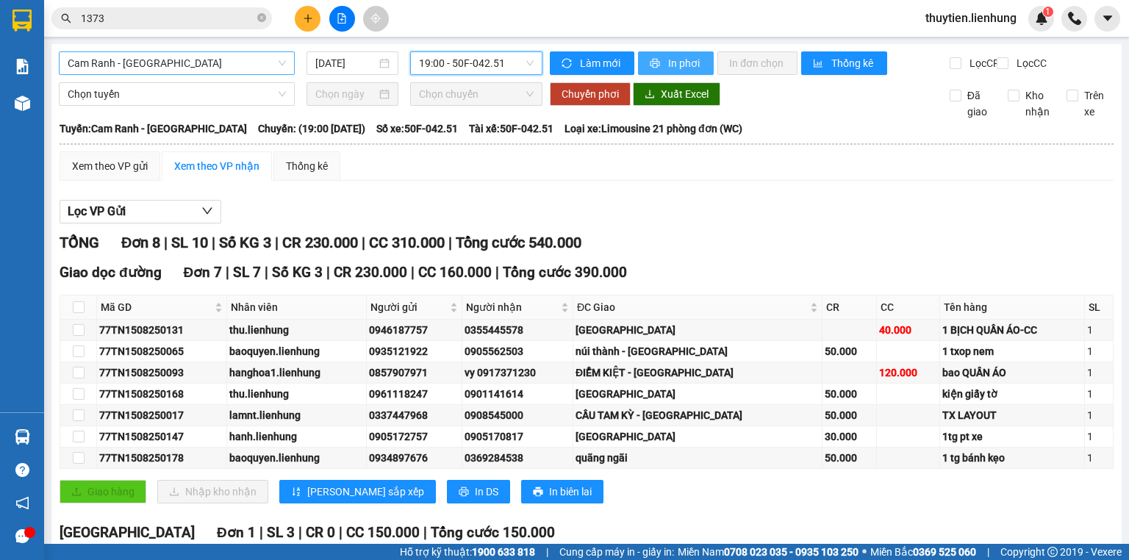
click at [699, 71] on button "In phơi" at bounding box center [676, 63] width 76 height 24
